Goal: Task Accomplishment & Management: Complete application form

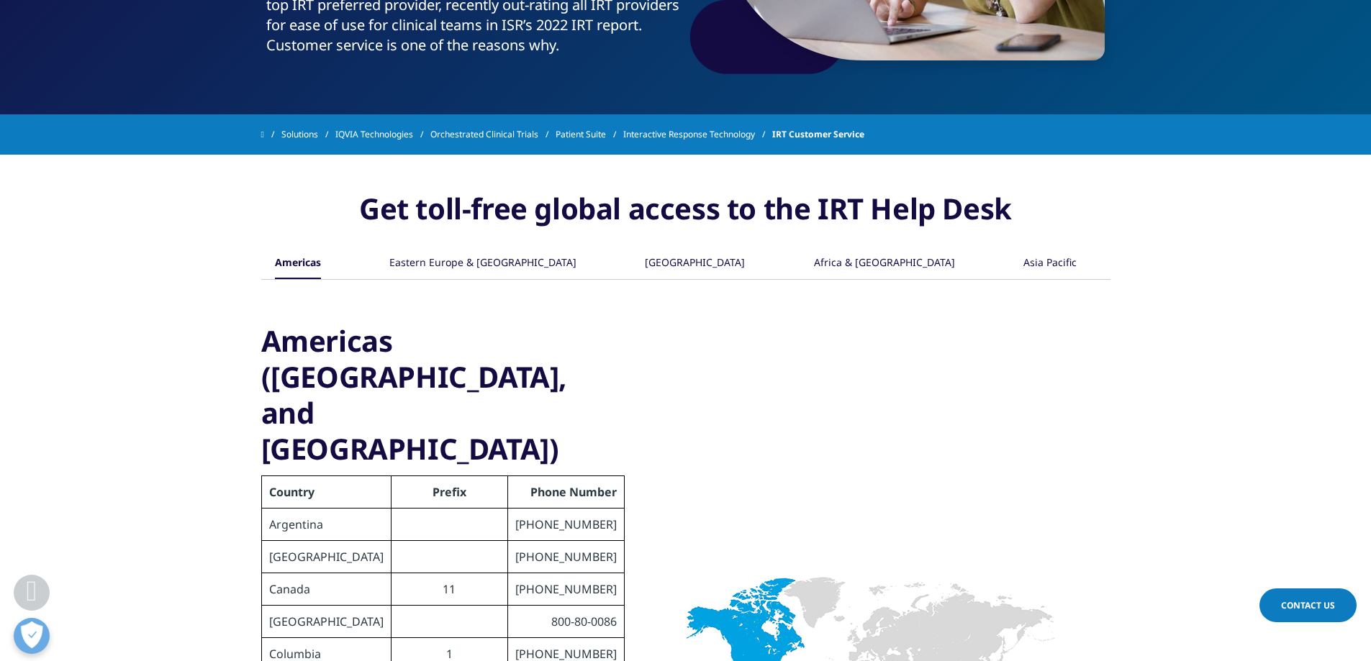
scroll to position [432, 0]
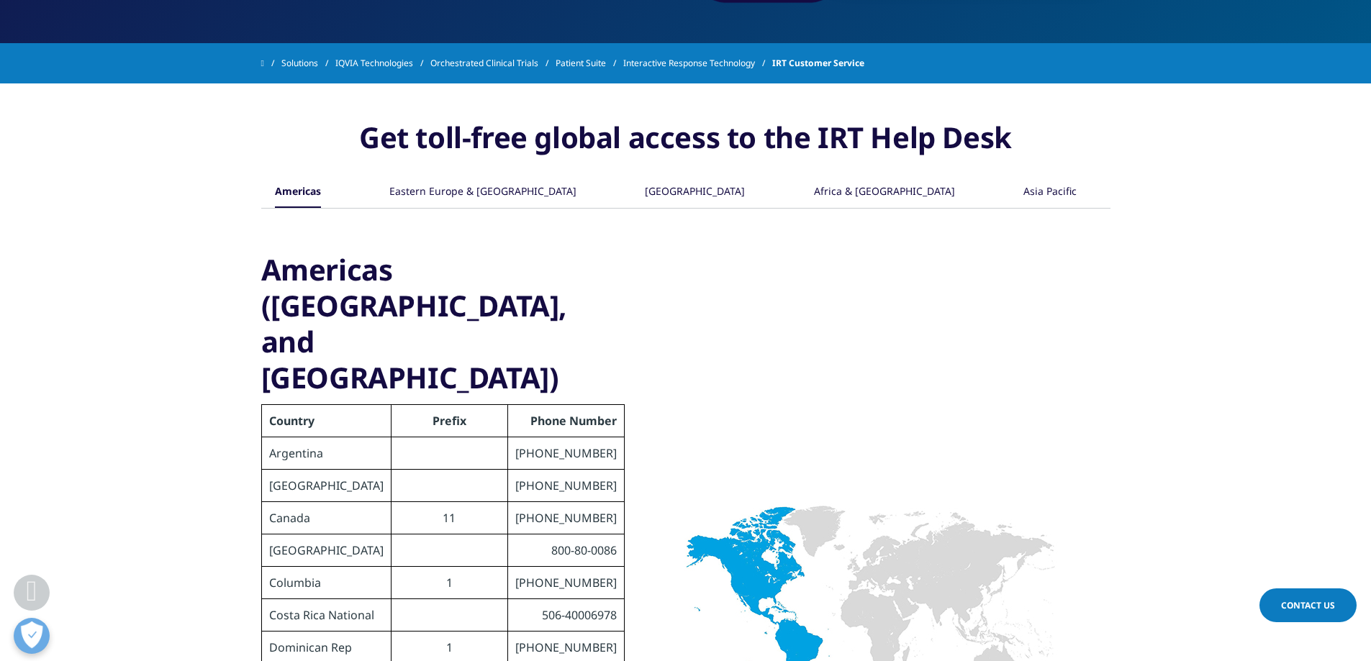
click at [1301, 600] on span "Contact Us" at bounding box center [1308, 606] width 54 height 12
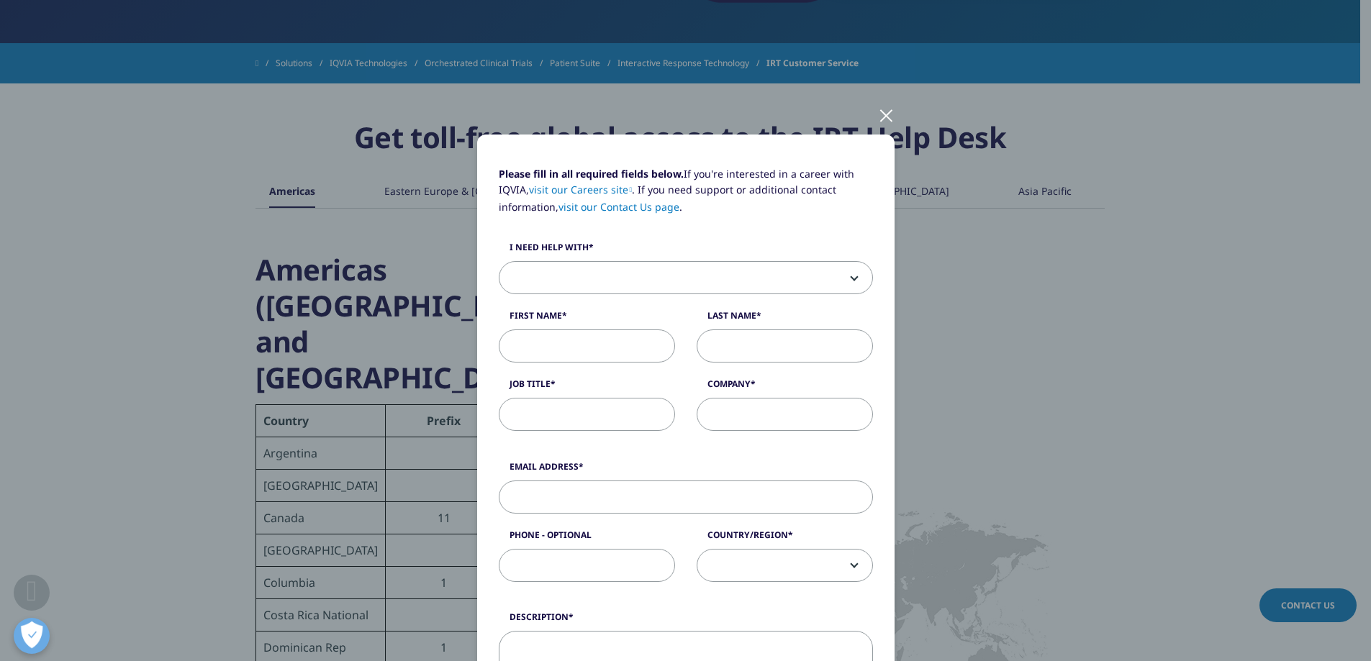
click at [662, 289] on span at bounding box center [685, 278] width 373 height 33
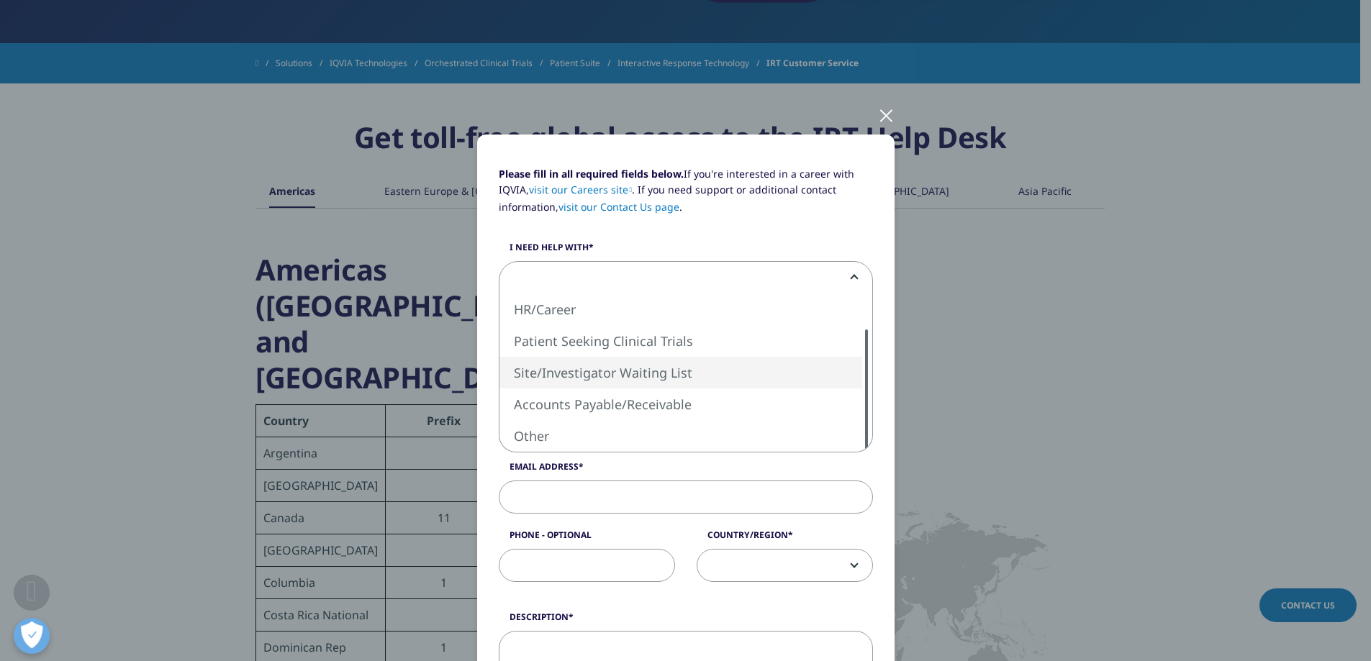
select select "Site Investigator Waiting List"
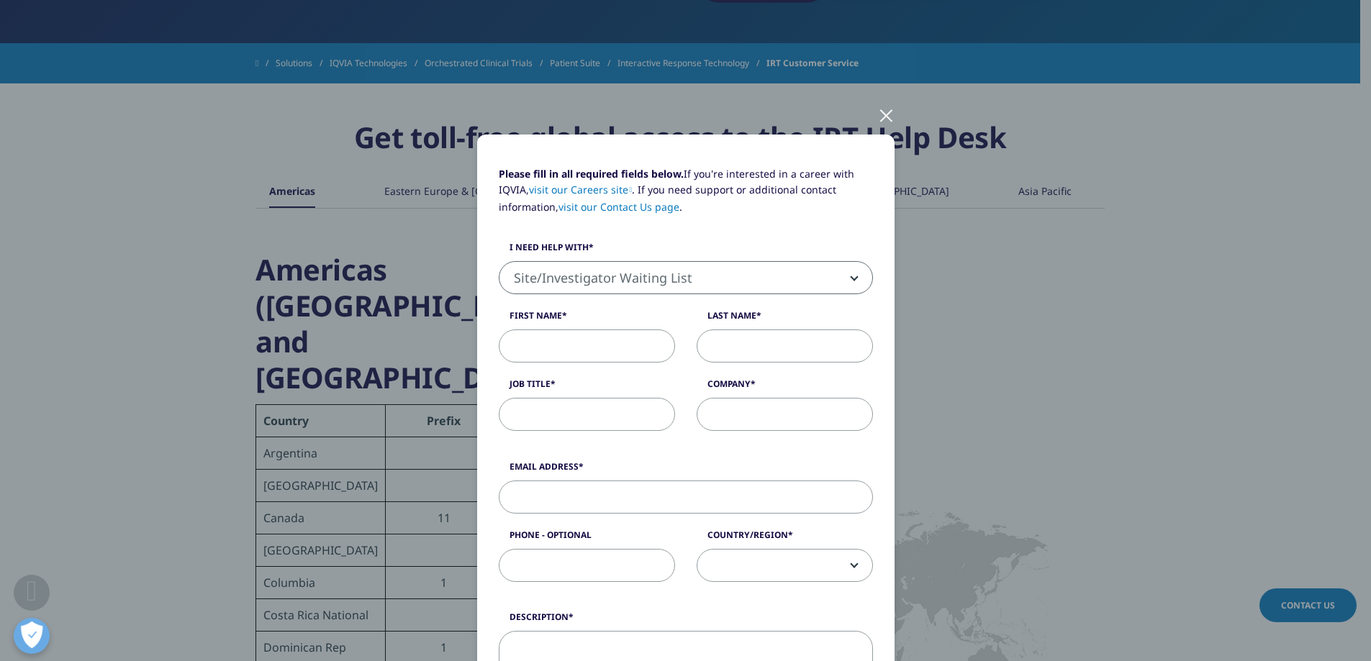
click at [640, 353] on input "First Name" at bounding box center [587, 346] width 176 height 33
type input "Jaekyoung"
type input "Choi"
type input "Seoul St.Mary's Hospital"
type input "1028kchoi@gmail.com"
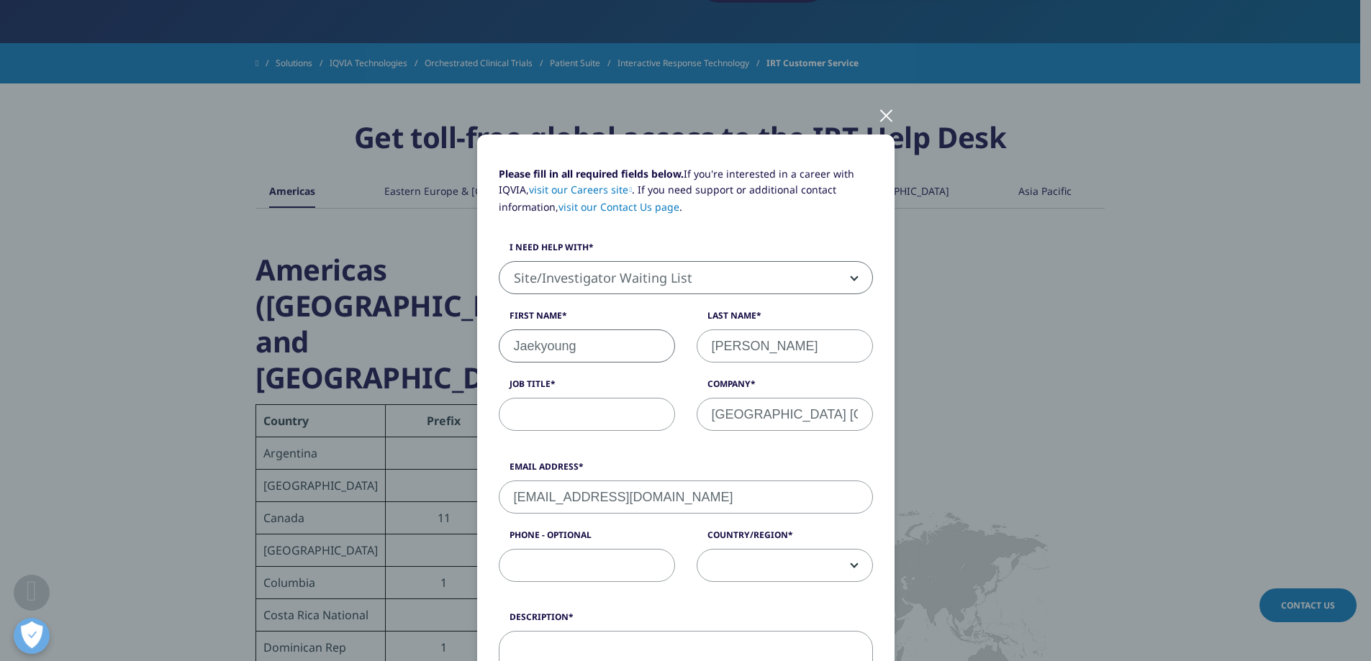
type input "01023799735"
select select "South Korea"
click at [616, 411] on input "Job Title" at bounding box center [587, 414] width 176 height 33
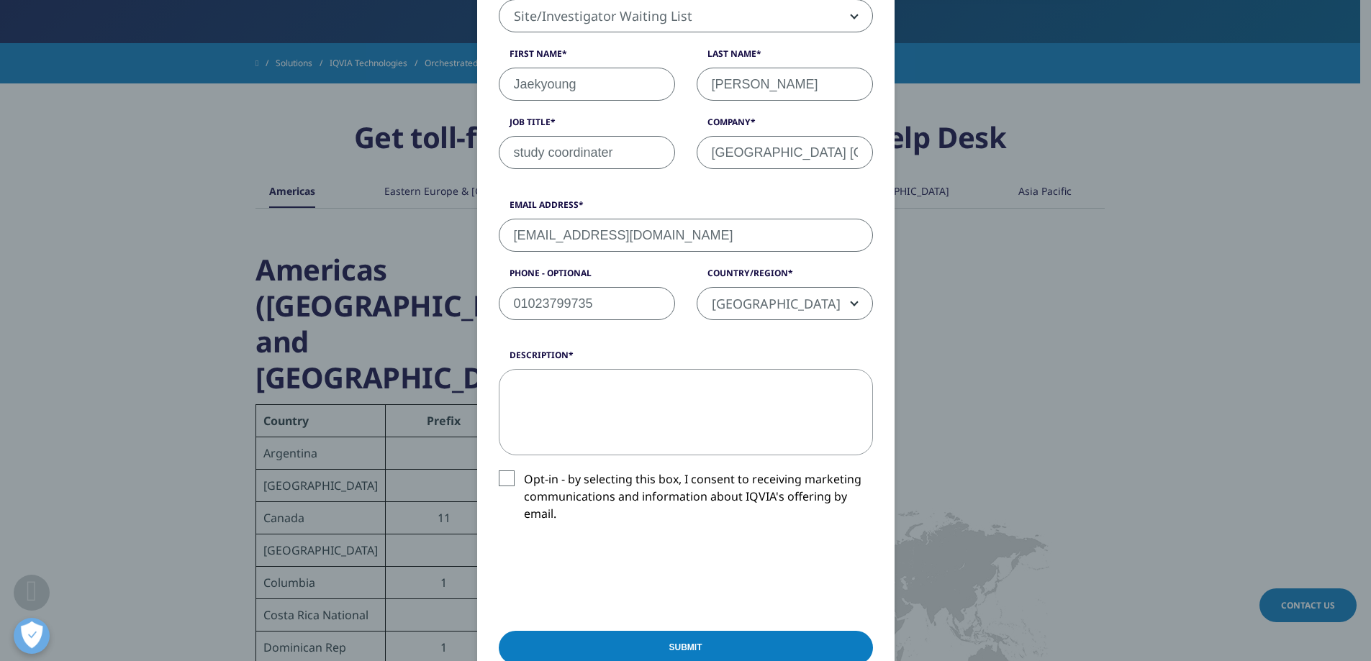
scroll to position [288, 0]
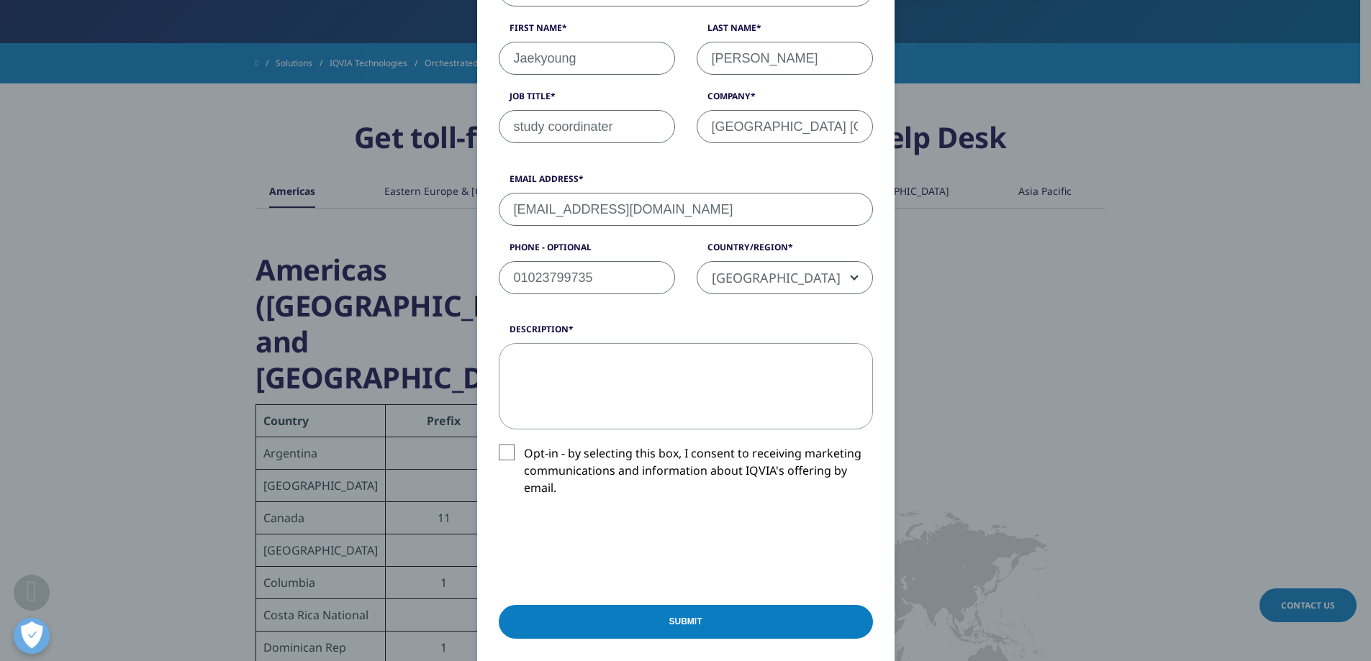
type input "study coordinater"
click at [649, 375] on textarea "Description" at bounding box center [686, 386] width 374 height 86
paste textarea "[CLEE011O12001/Adjuvant WIDER]"
click at [510, 356] on textarea "[CLEE011O12001/Adjuvant WIDER] site number 1210" at bounding box center [686, 386] width 374 height 86
paste textarea "Please create an IRT vendor entry for the study"
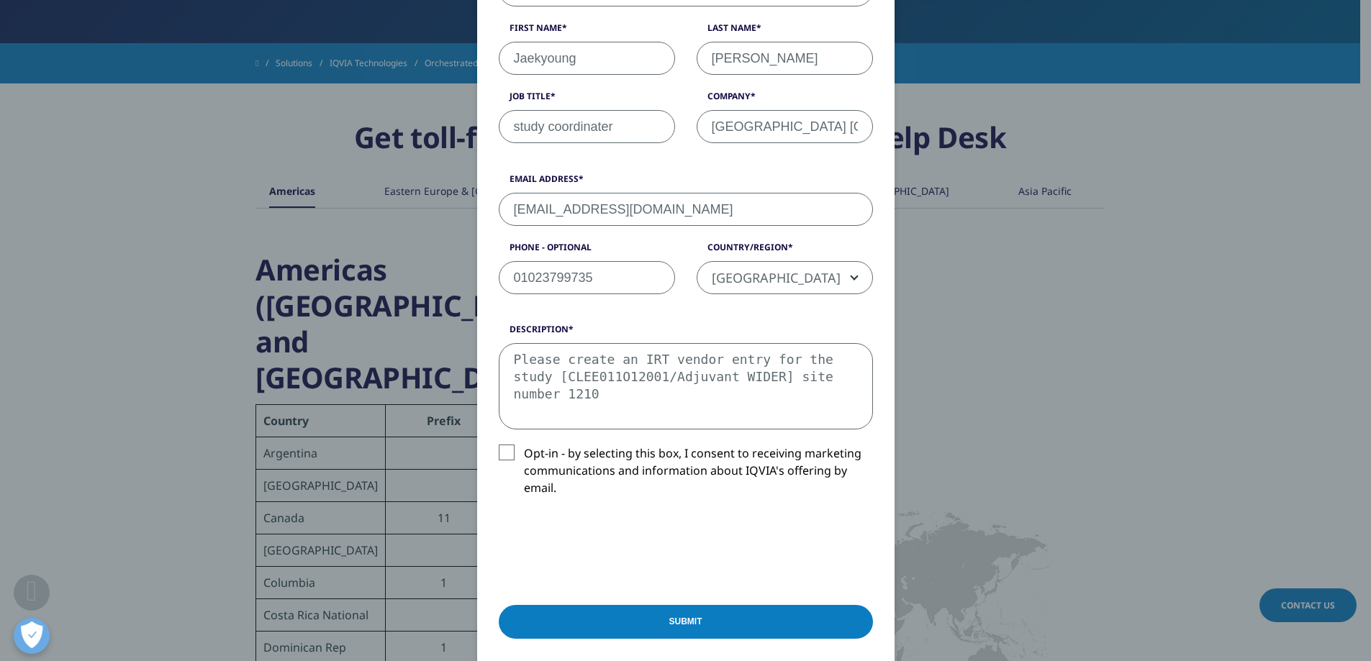
type textarea "Please create an IRT vendor entry for the study [CLEE011O12001/Adjuvant WIDER] …"
click at [674, 614] on input "Submit" at bounding box center [686, 622] width 374 height 34
click at [605, 127] on input "study coordinater" at bounding box center [587, 126] width 176 height 33
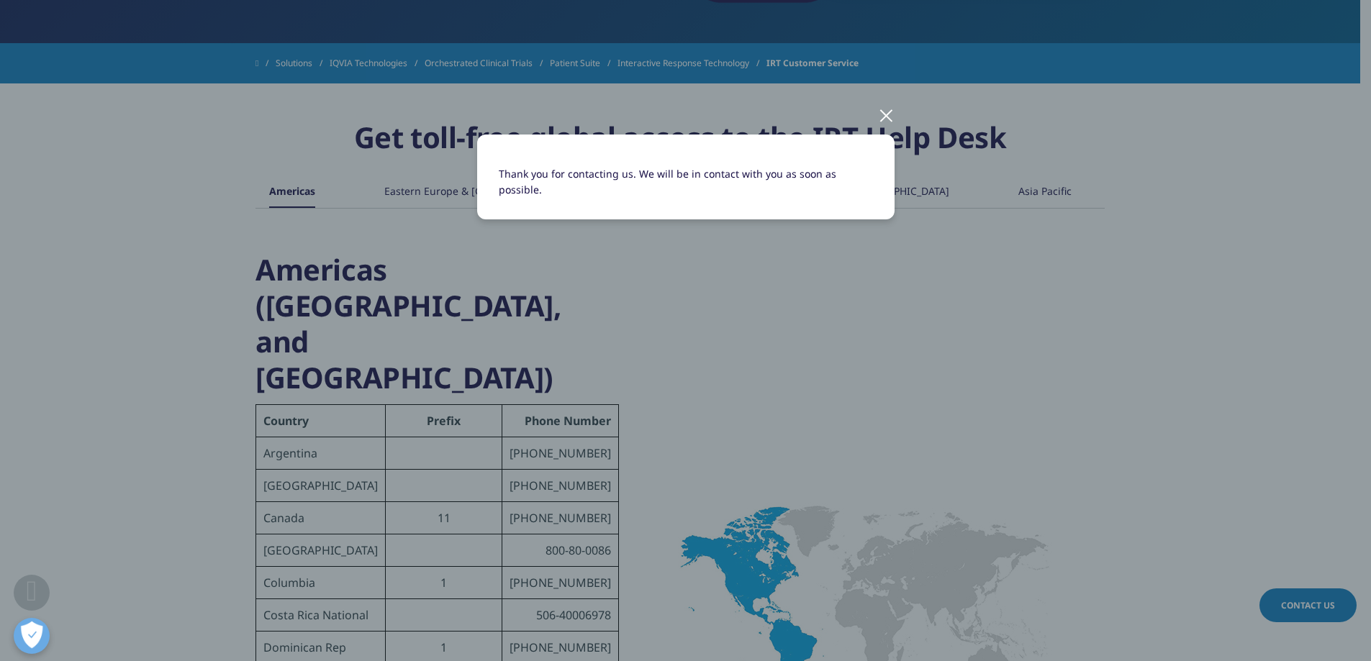
scroll to position [0, 0]
click at [890, 130] on div at bounding box center [886, 115] width 17 height 40
